Goal: Information Seeking & Learning: Learn about a topic

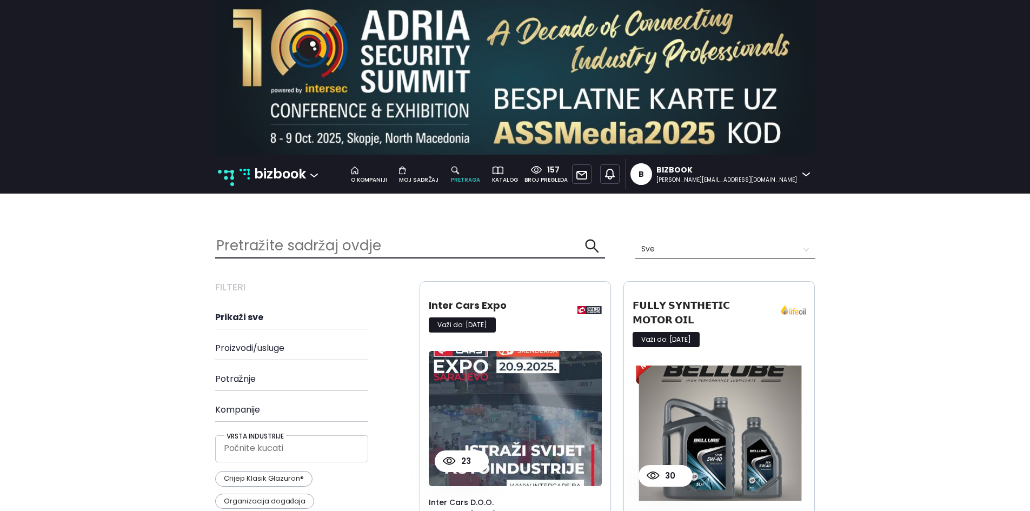
click at [261, 174] on p "bizbook" at bounding box center [280, 174] width 52 height 21
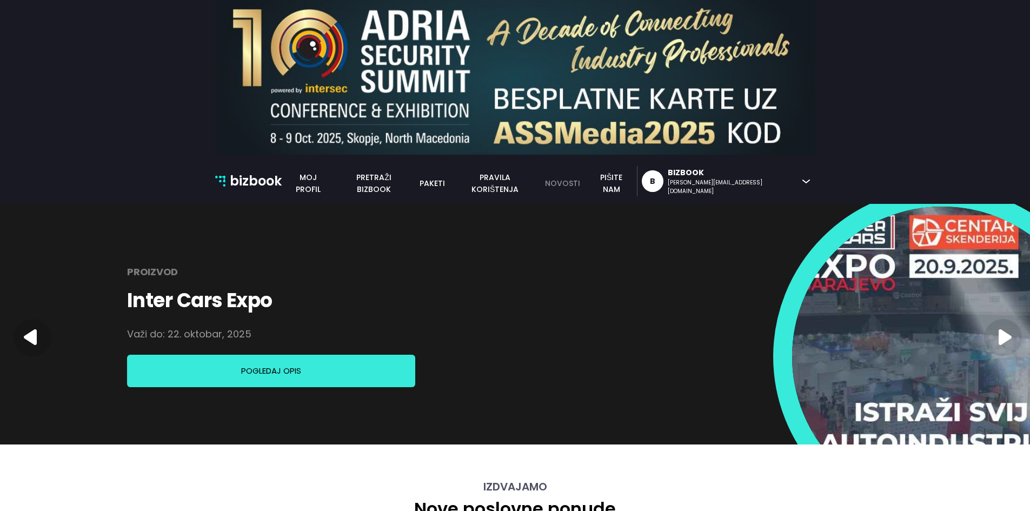
click at [586, 182] on link "novosti" at bounding box center [562, 183] width 48 height 12
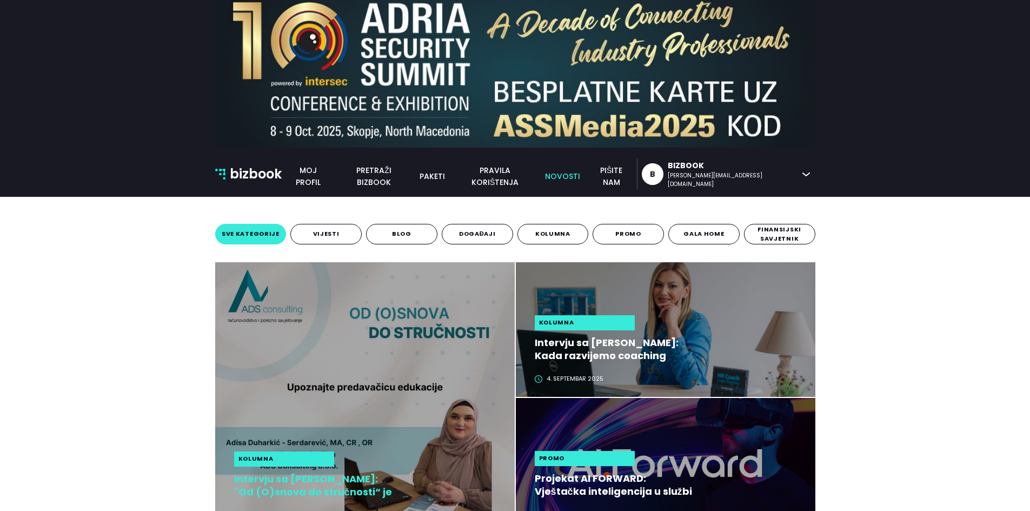
scroll to position [54, 0]
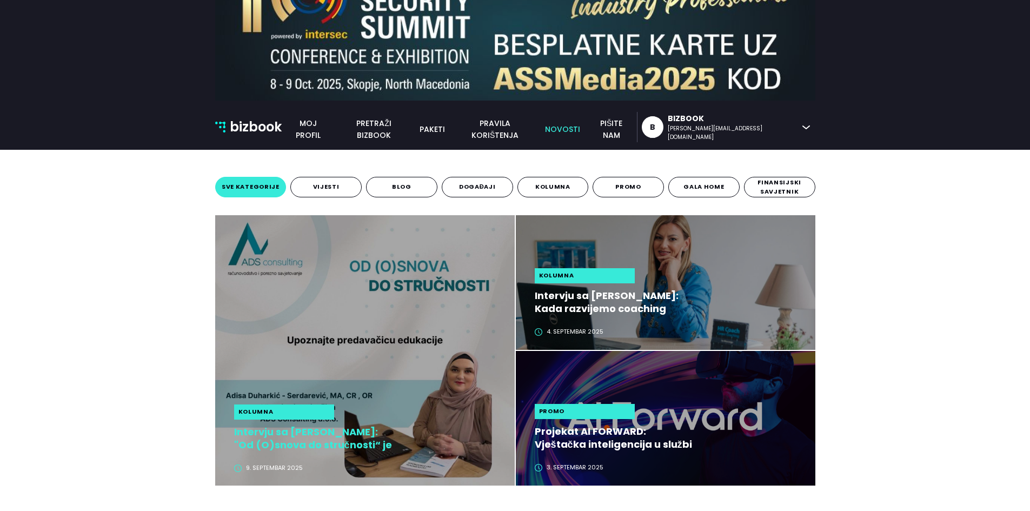
click at [289, 442] on h2 "Intervju sa [PERSON_NAME]: "Od (O)snova do stručnosti“ je edukacija koja mijenj…" at bounding box center [315, 438] width 162 height 26
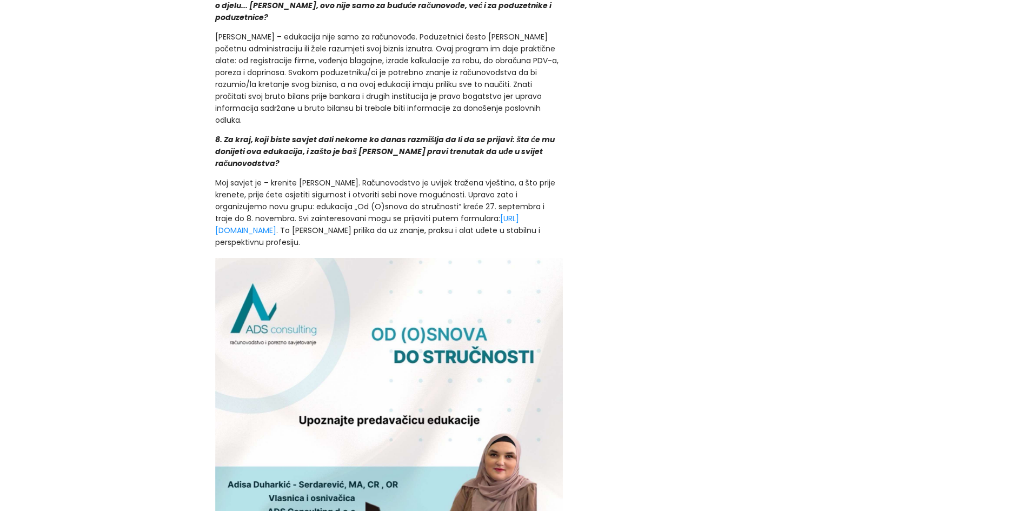
scroll to position [2162, 0]
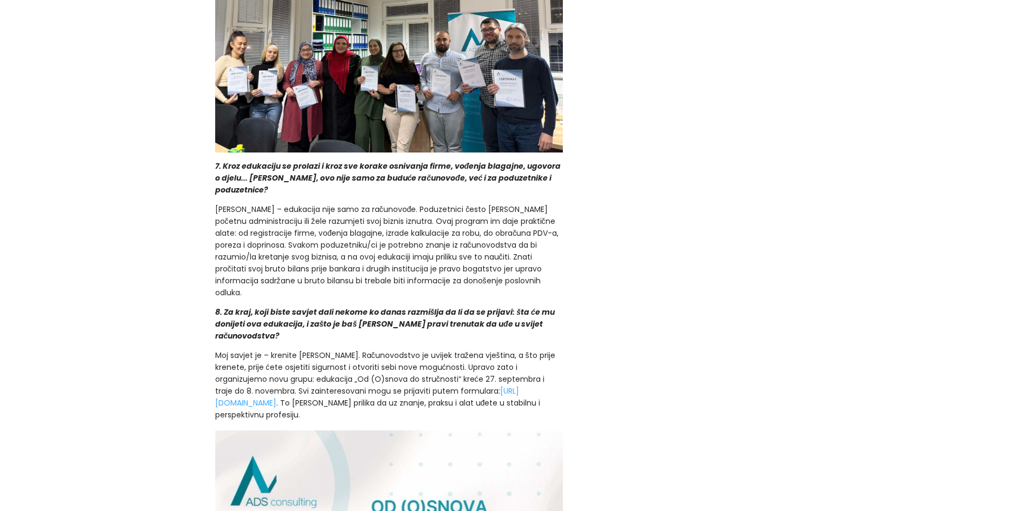
click at [334, 387] on link "https://forms.gle/7XCtkuyAH2LkWaTZ7" at bounding box center [367, 396] width 304 height 23
click at [282, 387] on link "https://forms.gle/7XCtkuyAH2LkWaTZ7" at bounding box center [367, 396] width 304 height 23
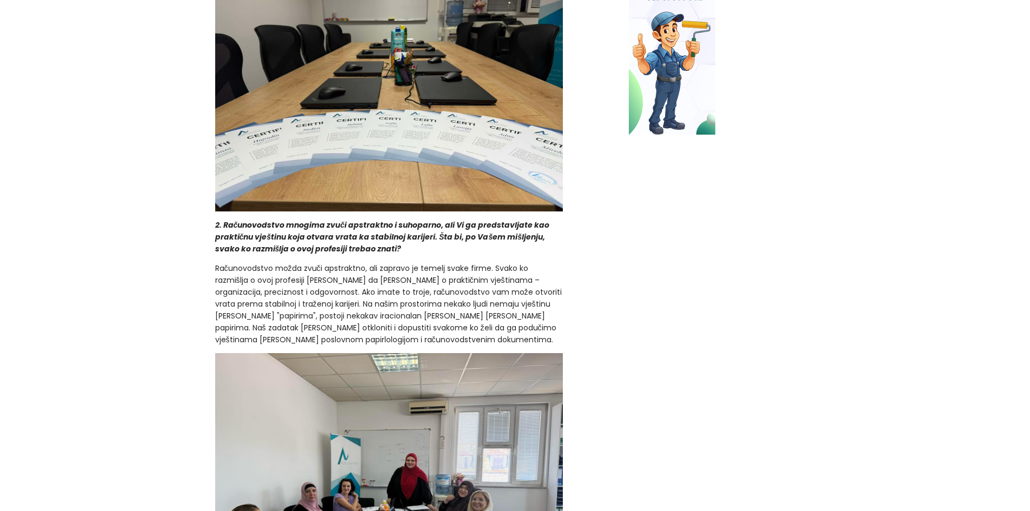
scroll to position [649, 0]
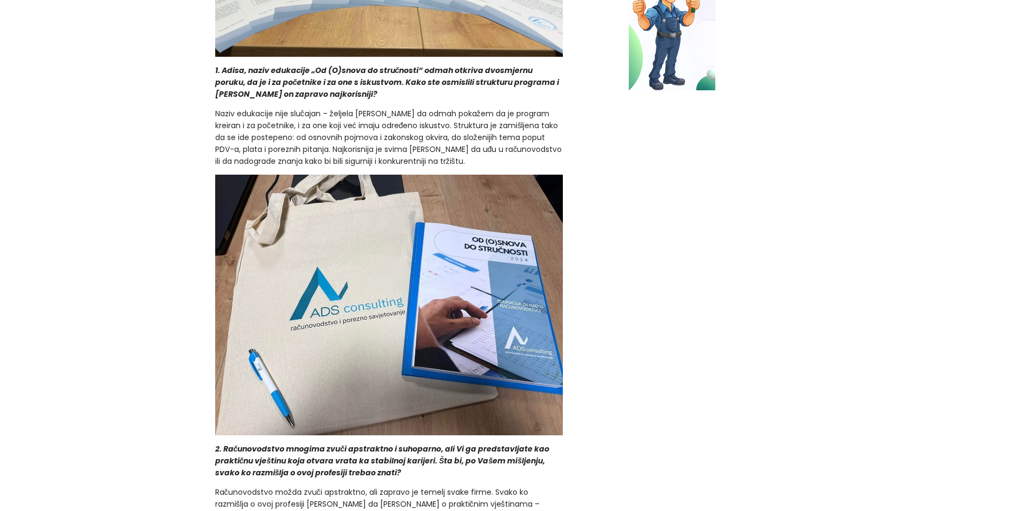
scroll to position [703, 0]
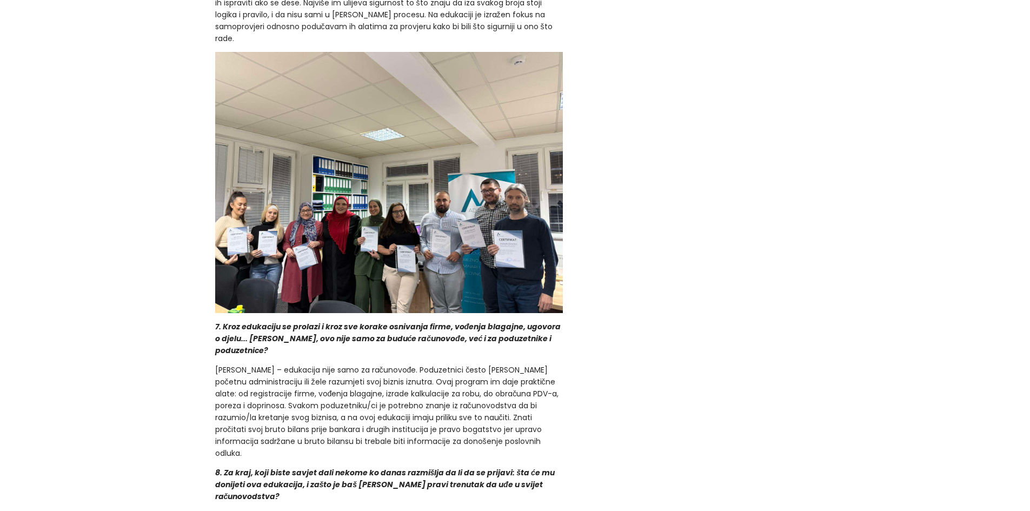
scroll to position [2595, 0]
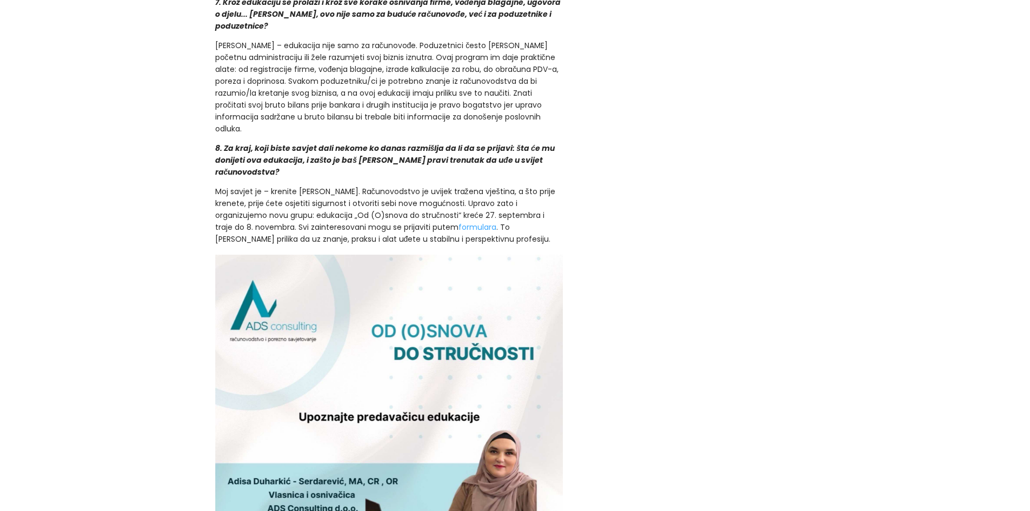
click at [458, 222] on link "formulara" at bounding box center [477, 227] width 38 height 11
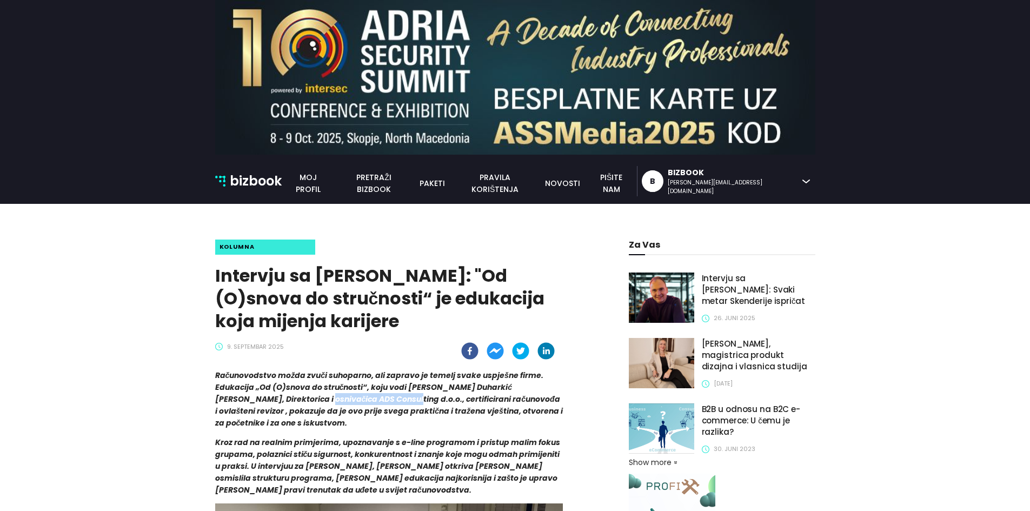
drag, startPoint x: 261, startPoint y: 424, endPoint x: 343, endPoint y: 423, distance: 82.7
click at [343, 423] on strong "Računovodstvo možda zvuči suhoparno, ali zapravo je temelj svake uspješne firme…" at bounding box center [389, 399] width 348 height 58
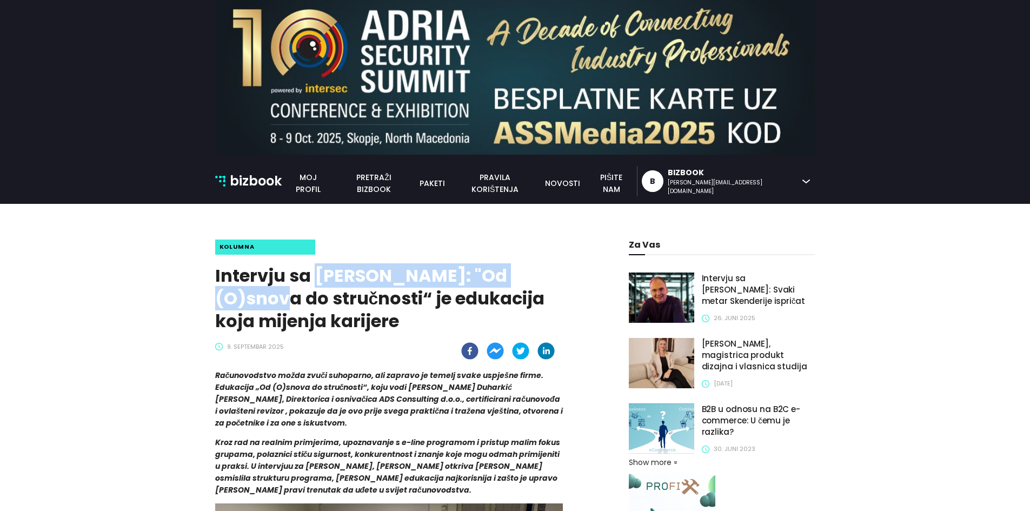
drag, startPoint x: 317, startPoint y: 276, endPoint x: 311, endPoint y: 295, distance: 19.8
click at [311, 295] on h1 "Intervju sa [PERSON_NAME]: "Od (O)snova do stručnosti“ je edukacija koja mijenj…" at bounding box center [389, 298] width 348 height 68
copy h1 "[PERSON_NAME]"
